Goal: Find specific page/section: Find specific page/section

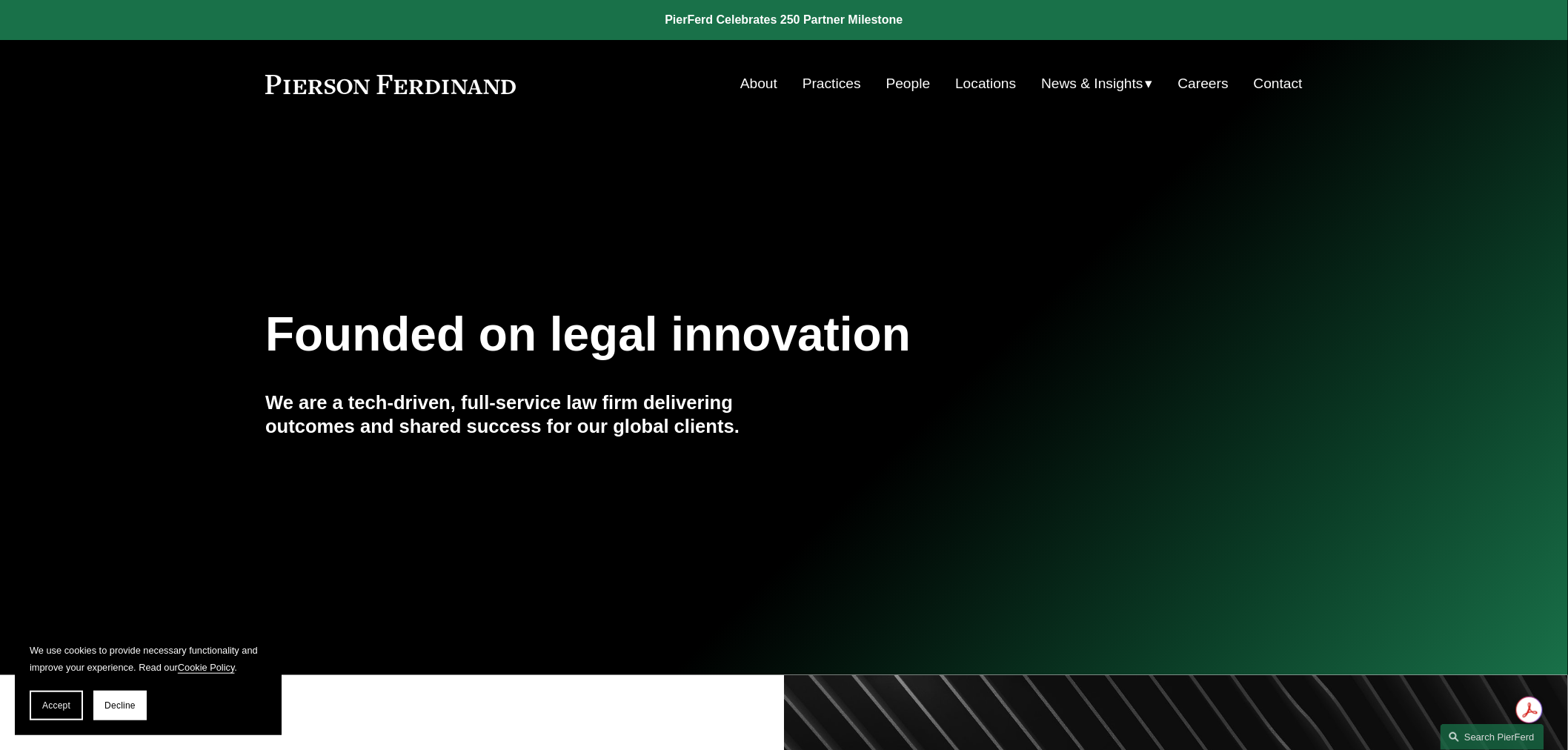
click at [1002, 85] on link "Locations" at bounding box center [985, 83] width 60 height 28
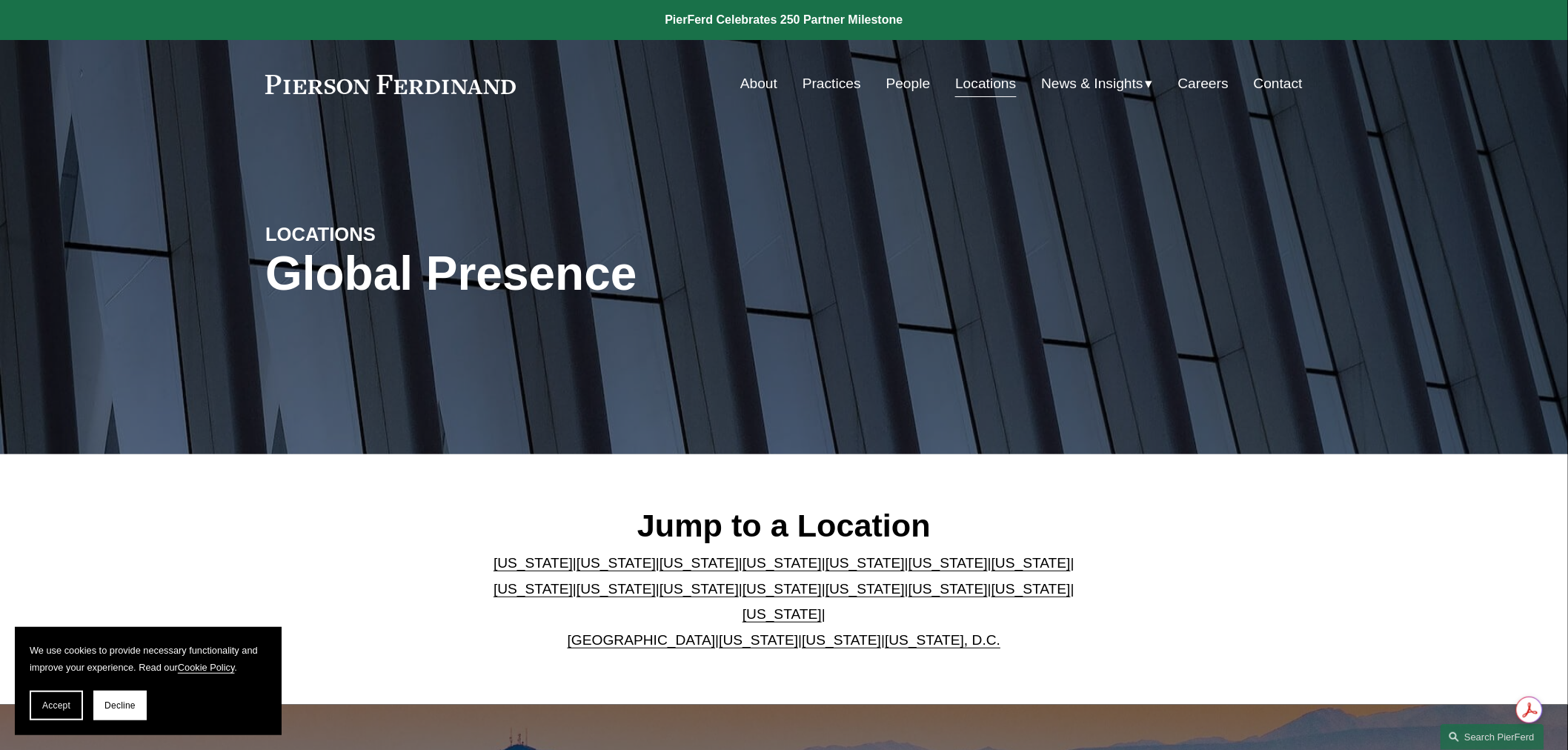
click at [621, 632] on link "[GEOGRAPHIC_DATA]" at bounding box center [642, 640] width 149 height 16
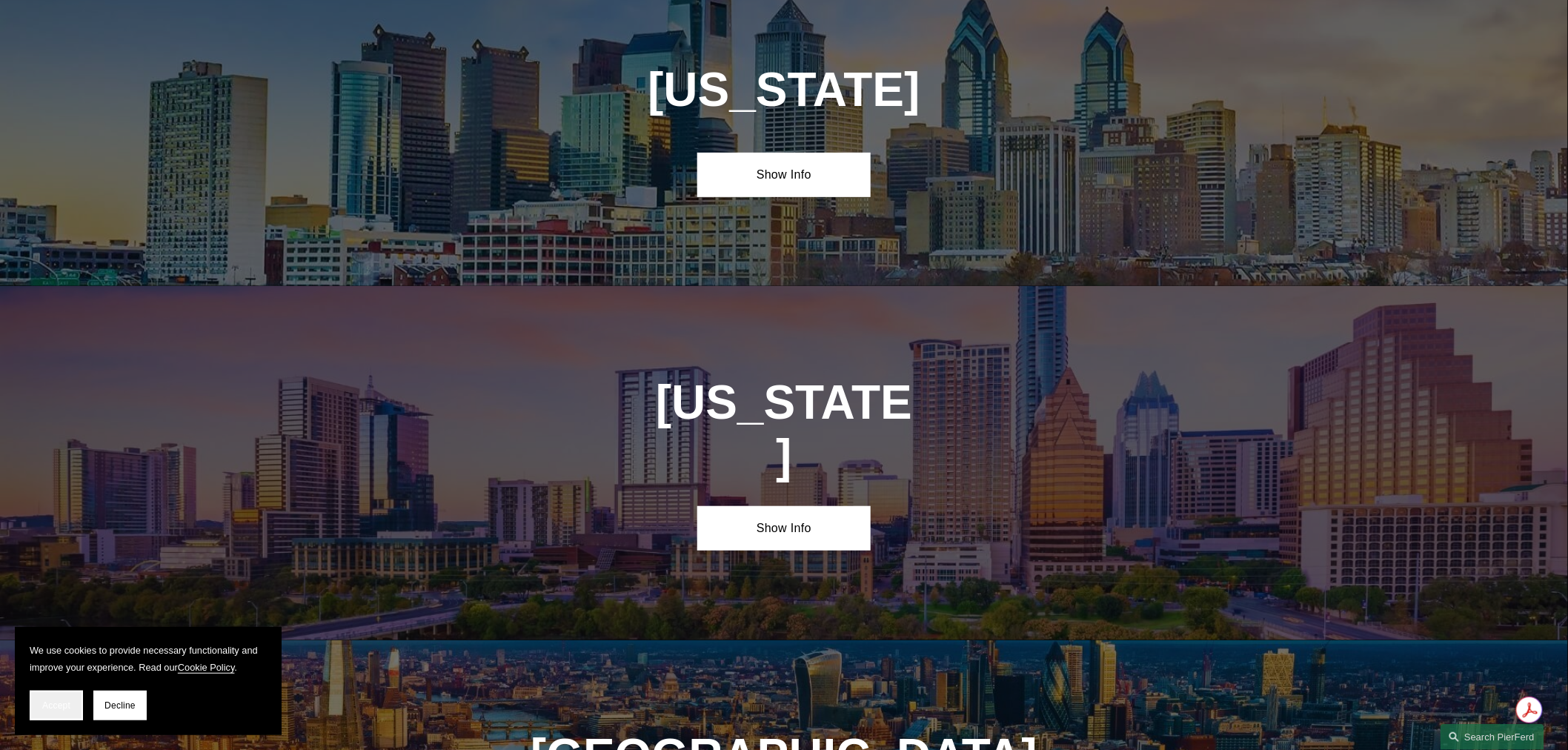
click at [43, 701] on span "Accept" at bounding box center [56, 705] width 28 height 10
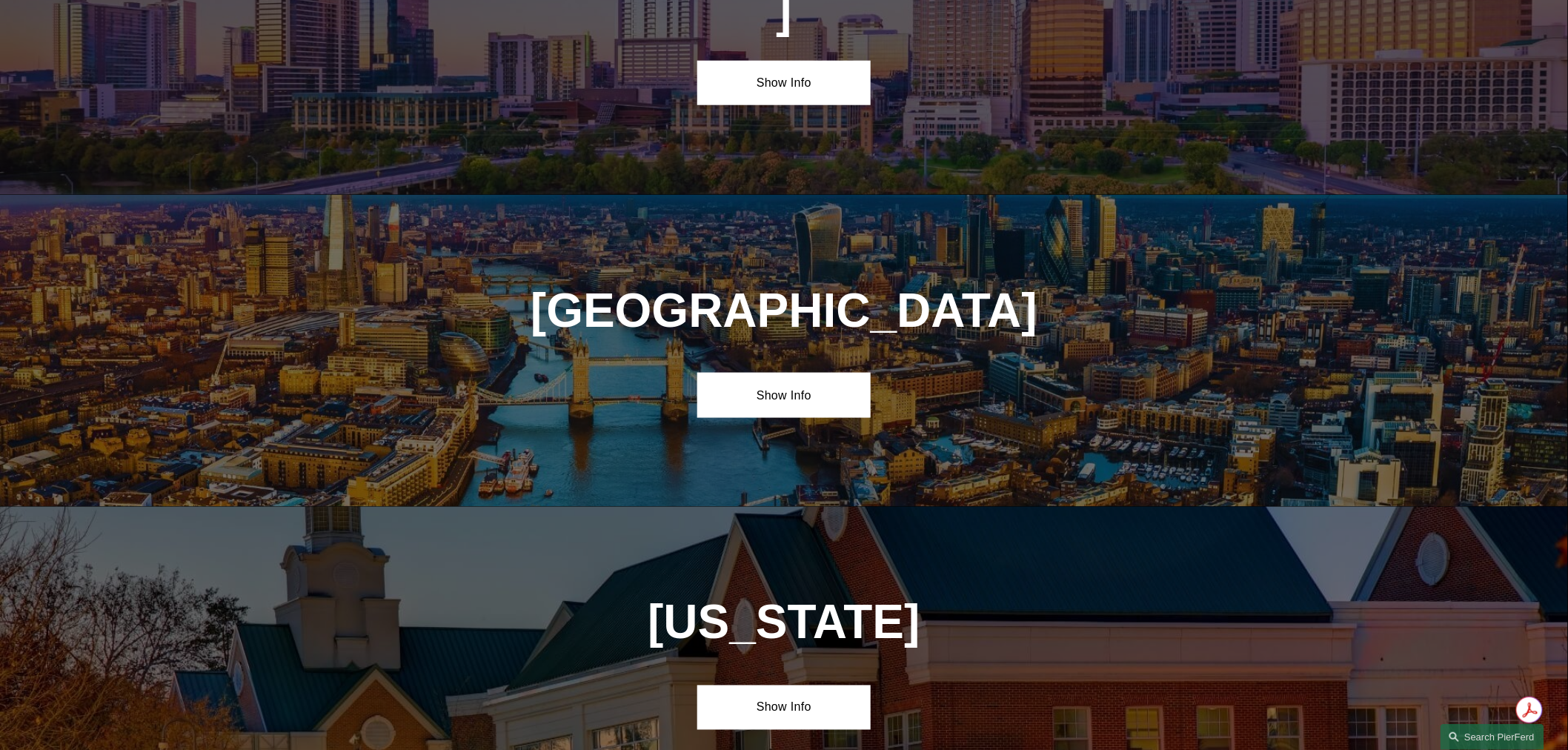
scroll to position [5387, 0]
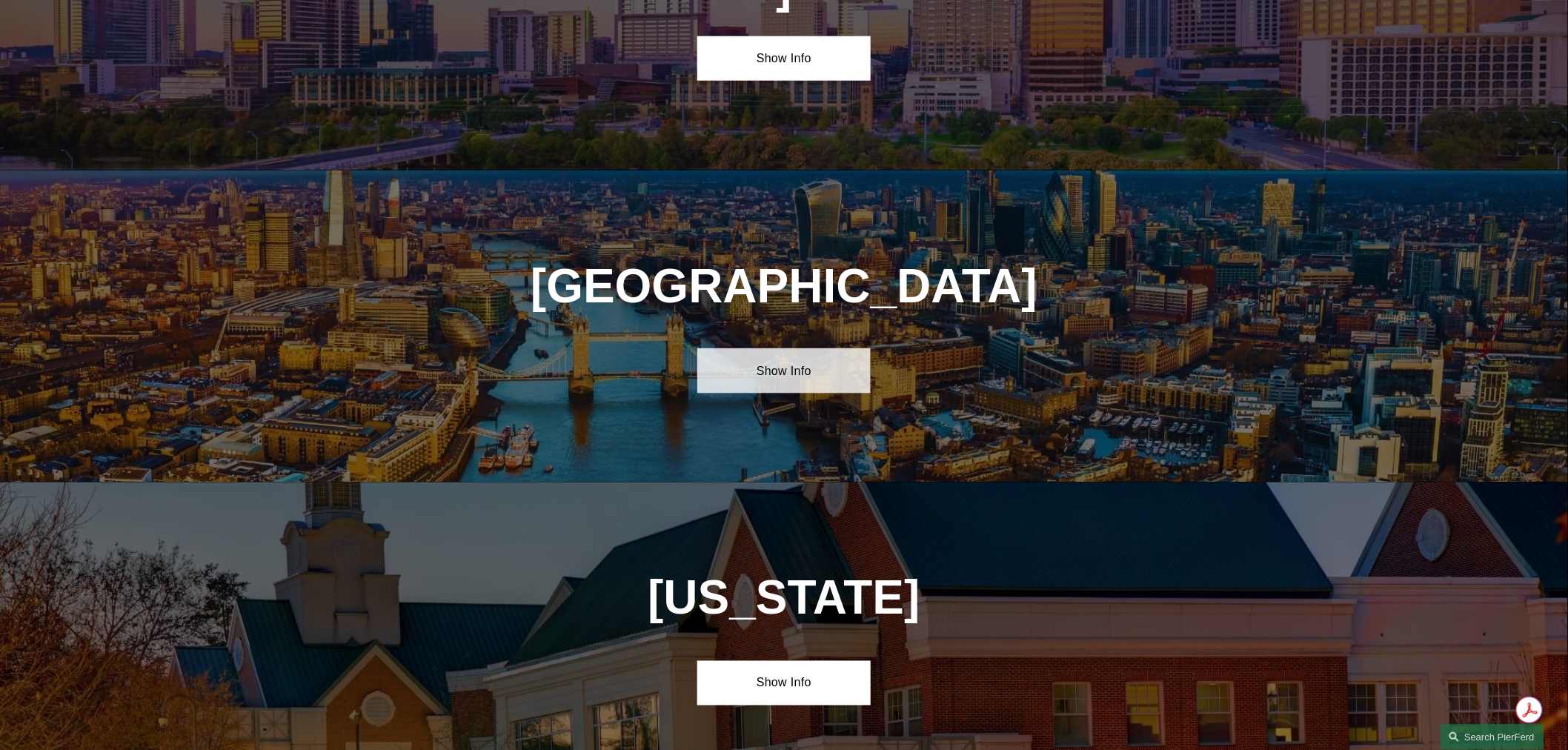
click at [765, 349] on link "Show Info" at bounding box center [784, 371] width 172 height 45
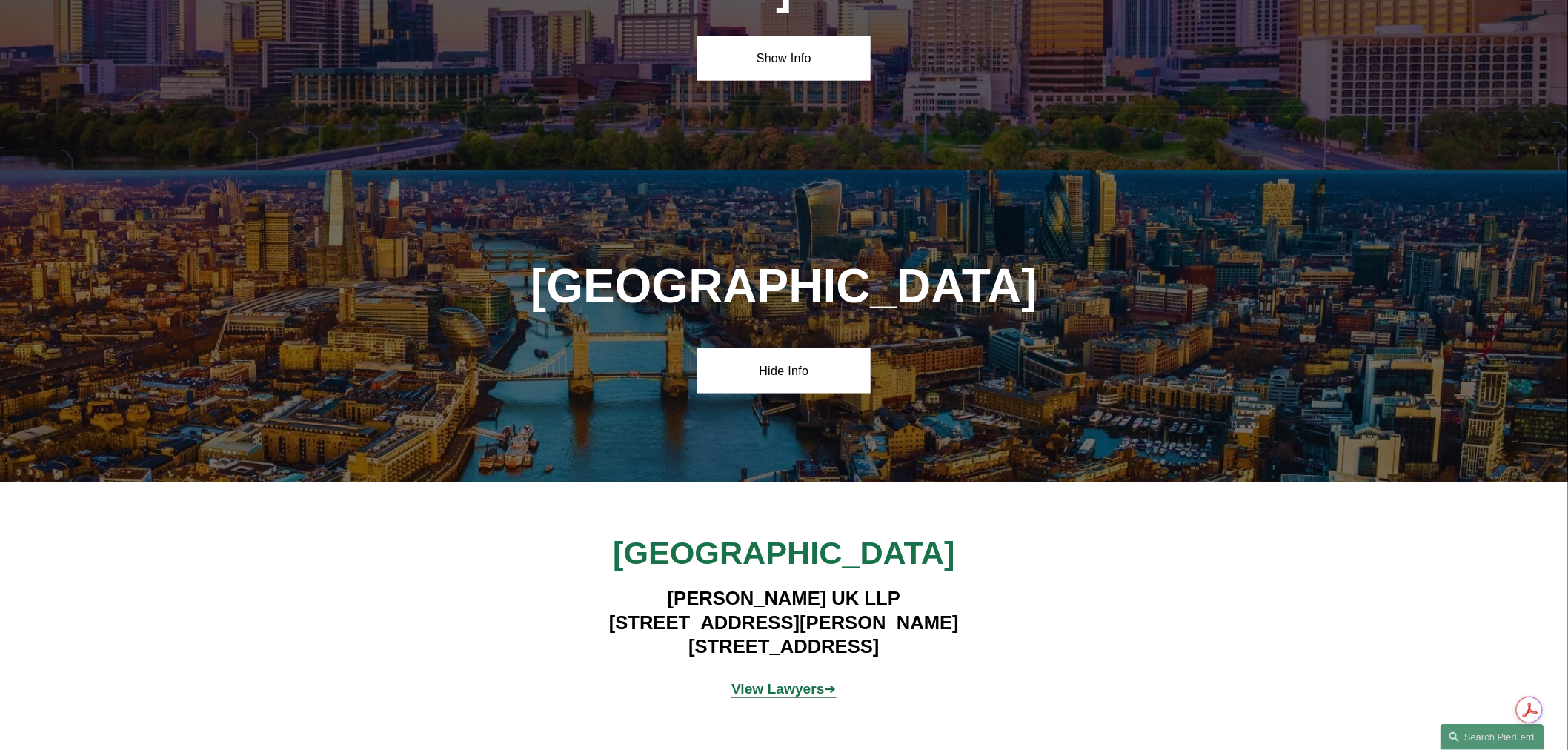
click at [804, 682] on strong "View Lawyers" at bounding box center [778, 690] width 93 height 16
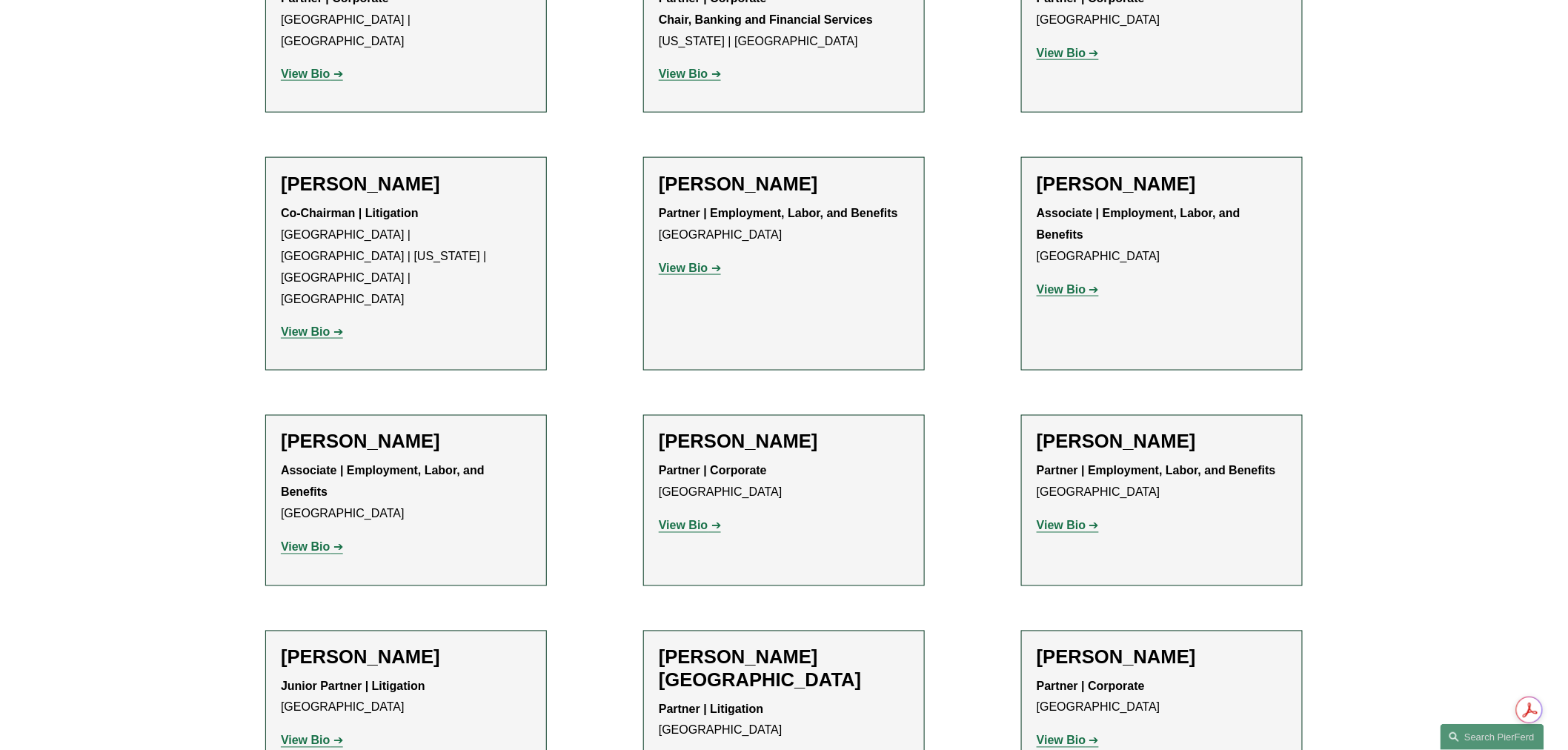
scroll to position [823, 0]
